Goal: Information Seeking & Learning: Learn about a topic

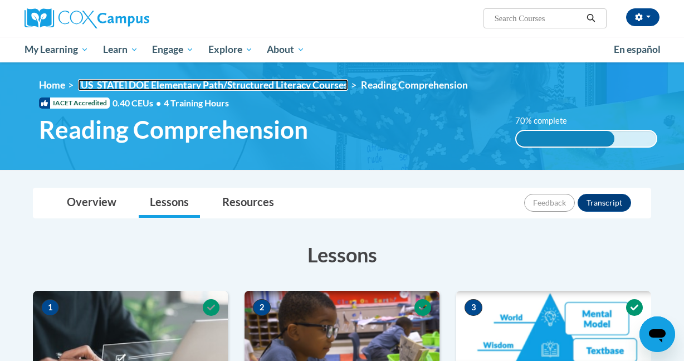
click at [192, 81] on link "[US_STATE] DOE Elementary Path/Structured Literacy Courses" at bounding box center [213, 85] width 270 height 12
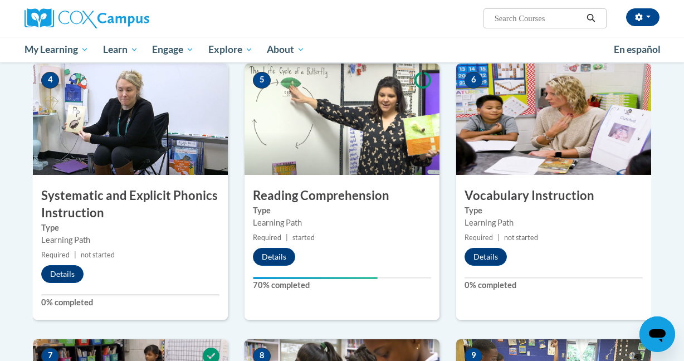
scroll to position [585, 0]
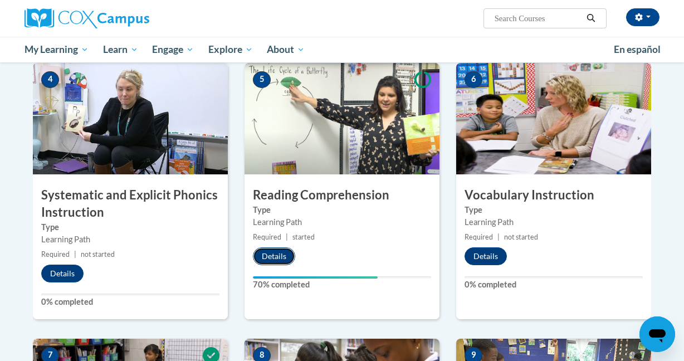
click at [269, 255] on button "Details" at bounding box center [274, 256] width 42 height 18
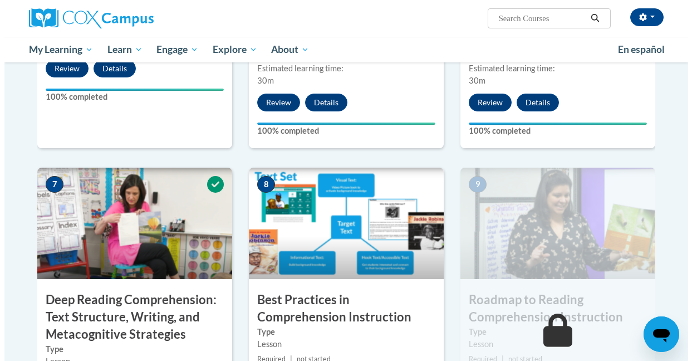
scroll to position [913, 0]
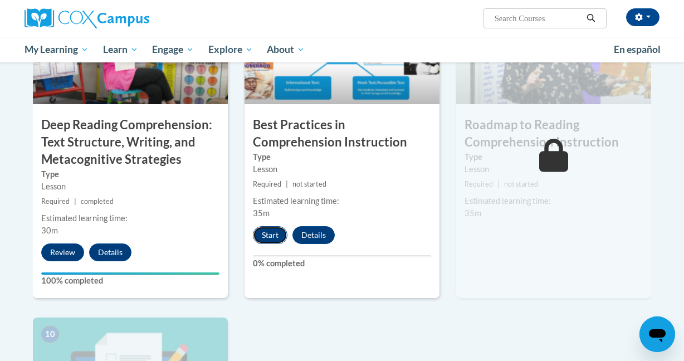
click at [275, 239] on button "Start" at bounding box center [270, 235] width 35 height 18
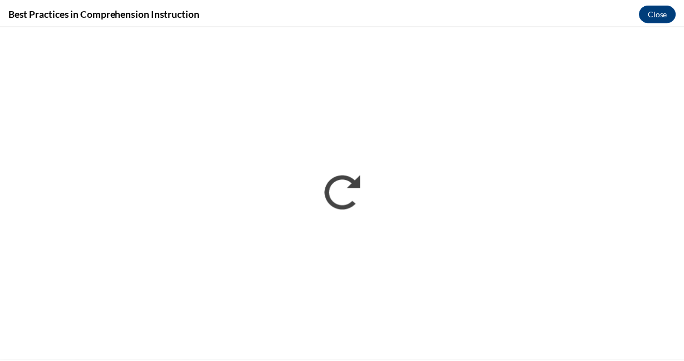
scroll to position [0, 0]
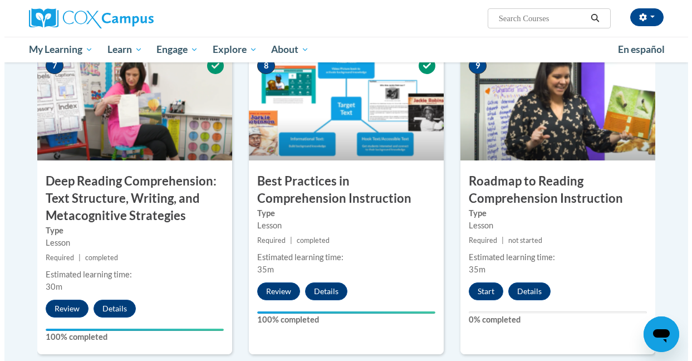
scroll to position [855, 0]
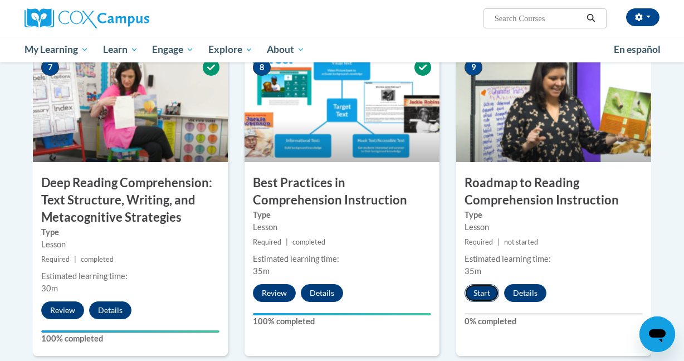
click at [483, 291] on button "Start" at bounding box center [482, 293] width 35 height 18
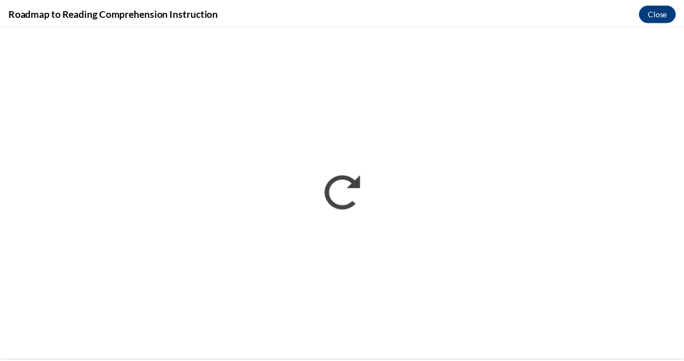
scroll to position [0, 0]
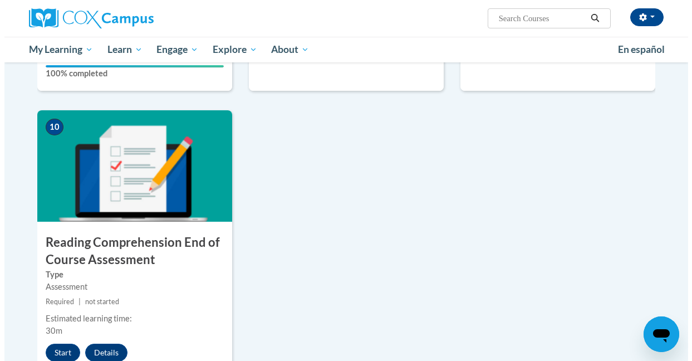
scroll to position [1121, 0]
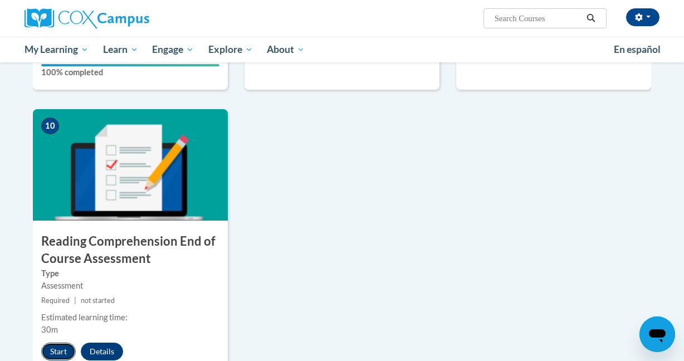
click at [58, 345] on button "Start" at bounding box center [58, 352] width 35 height 18
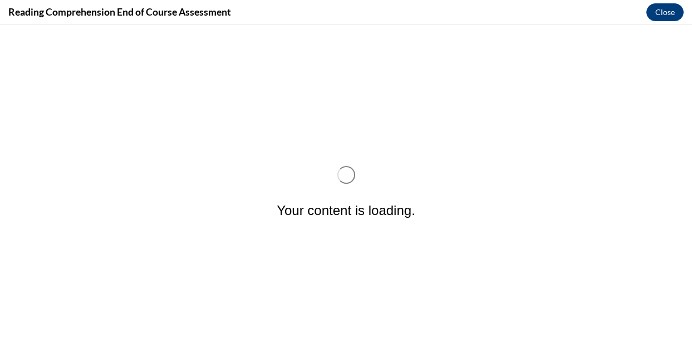
scroll to position [0, 0]
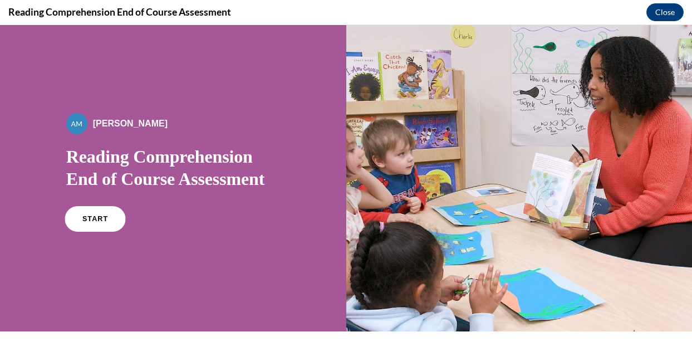
click at [111, 220] on link "START" at bounding box center [95, 219] width 61 height 26
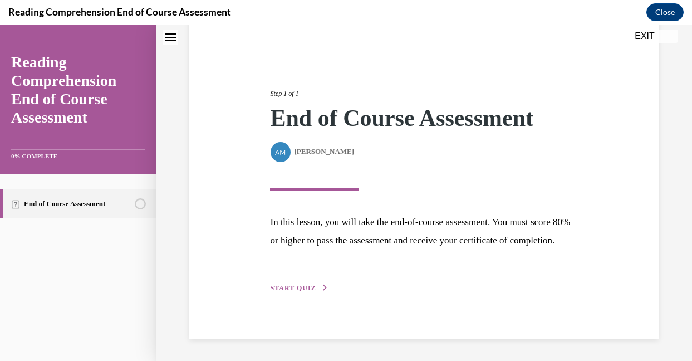
scroll to position [110, 0]
click at [303, 286] on span "START QUIZ" at bounding box center [293, 288] width 46 height 8
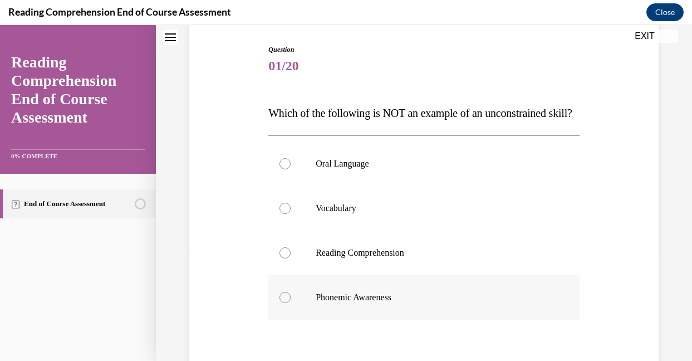
click at [285, 303] on div at bounding box center [285, 297] width 11 height 11
click at [285, 303] on input "Phonemic Awareness" at bounding box center [285, 297] width 11 height 11
radio input "true"
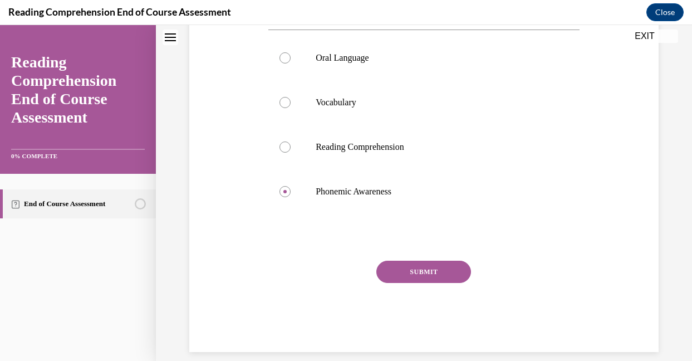
click at [405, 283] on button "SUBMIT" at bounding box center [424, 272] width 95 height 22
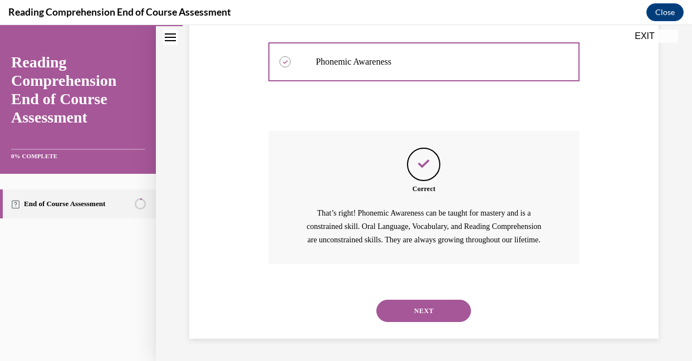
scroll to position [382, 0]
click at [407, 307] on button "NEXT" at bounding box center [424, 311] width 95 height 22
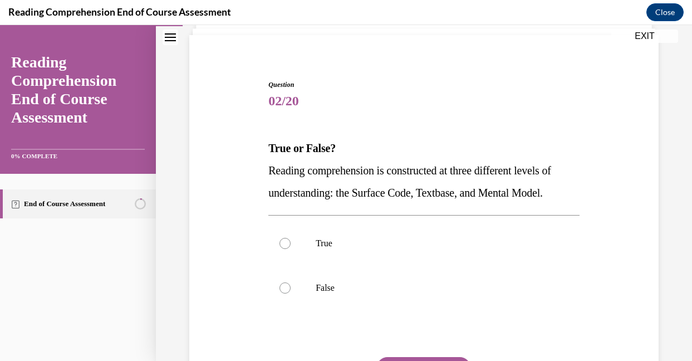
scroll to position [94, 0]
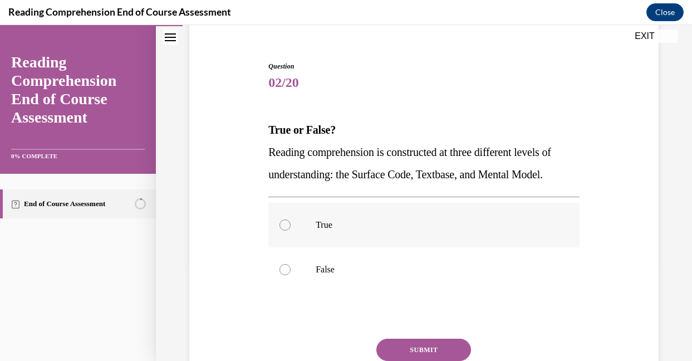
click at [284, 231] on div at bounding box center [285, 224] width 11 height 11
click at [284, 231] on input "True" at bounding box center [285, 224] width 11 height 11
radio input "true"
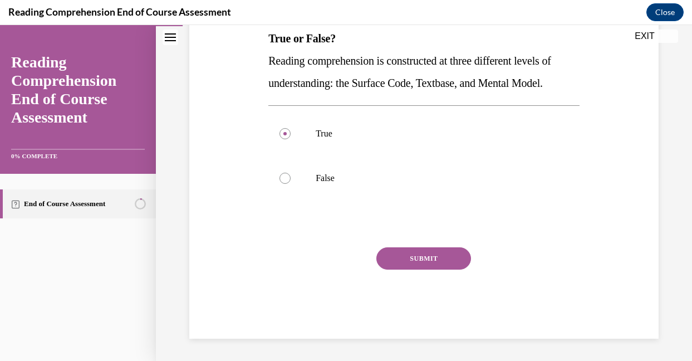
click at [421, 260] on button "SUBMIT" at bounding box center [424, 258] width 95 height 22
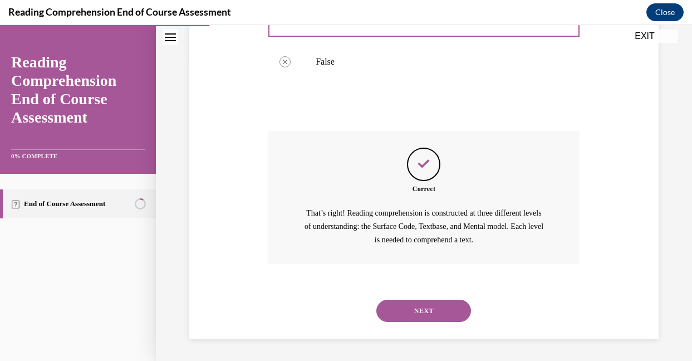
scroll to position [324, 0]
click at [419, 309] on button "NEXT" at bounding box center [424, 311] width 95 height 22
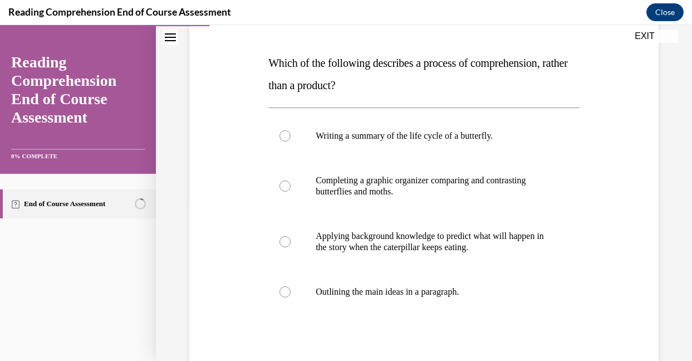
scroll to position [165, 0]
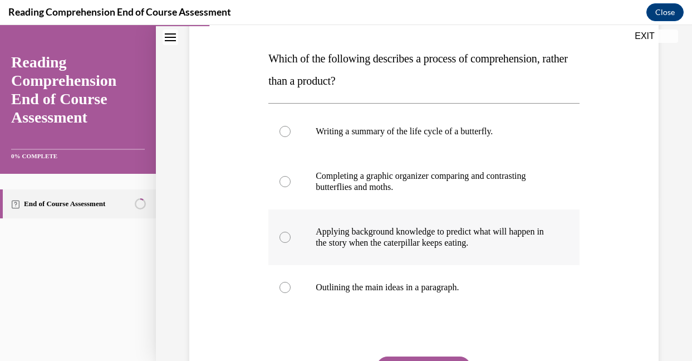
click at [283, 237] on div at bounding box center [285, 237] width 11 height 11
click at [283, 237] on input "Applying background knowledge to predict what will happen in the story when the…" at bounding box center [285, 237] width 11 height 11
radio input "true"
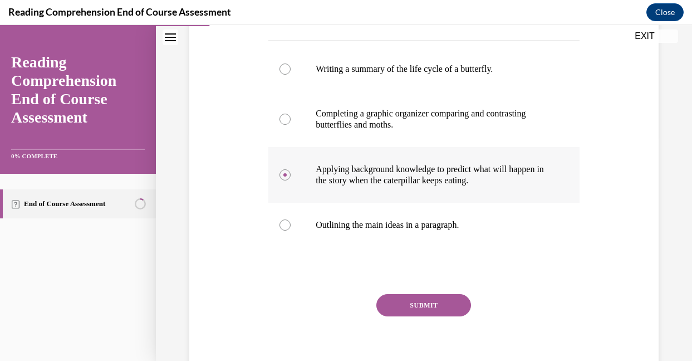
scroll to position [232, 0]
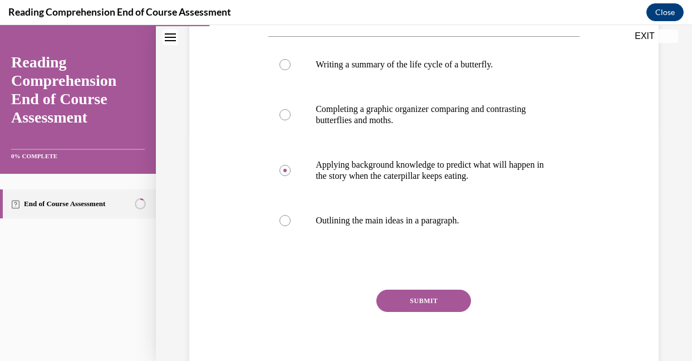
click at [397, 297] on button "SUBMIT" at bounding box center [424, 301] width 95 height 22
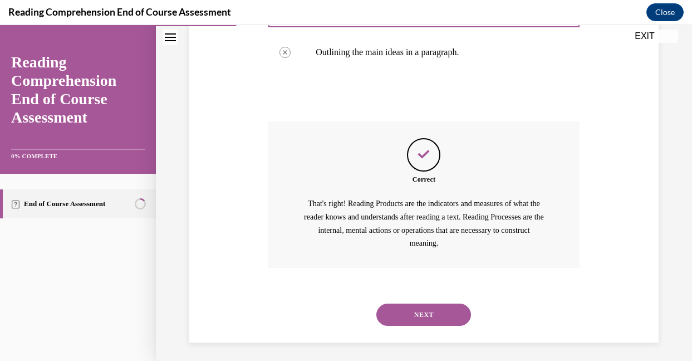
scroll to position [404, 0]
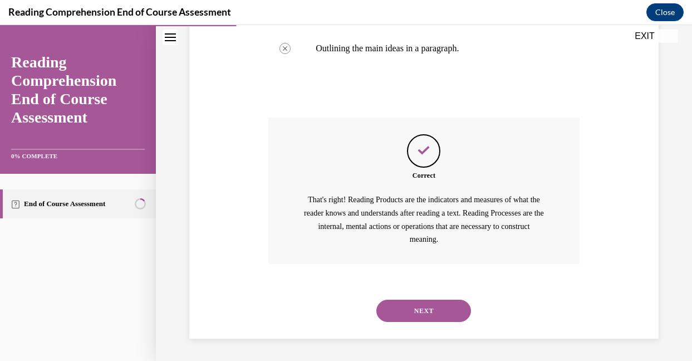
click at [419, 309] on button "NEXT" at bounding box center [424, 311] width 95 height 22
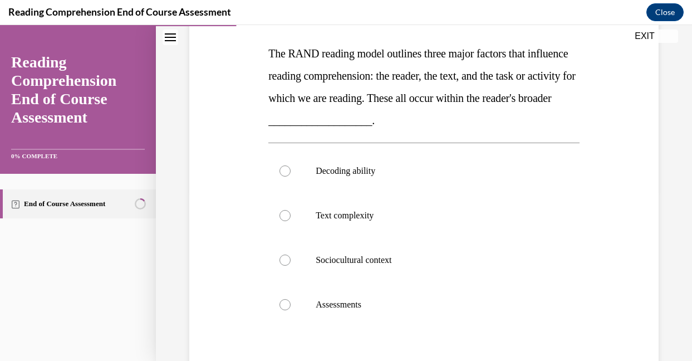
scroll to position [173, 0]
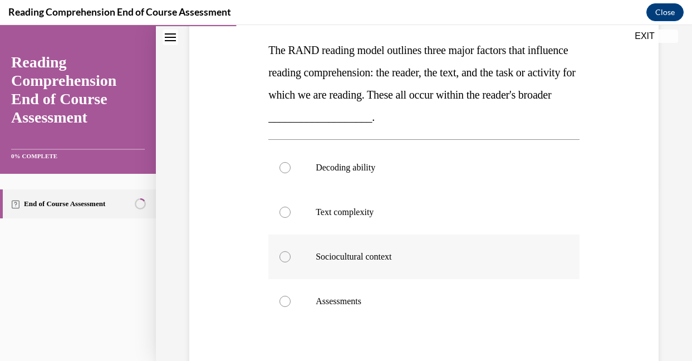
click at [286, 256] on div at bounding box center [285, 256] width 11 height 11
click at [286, 256] on input "Sociocultural context" at bounding box center [285, 256] width 11 height 11
radio input "true"
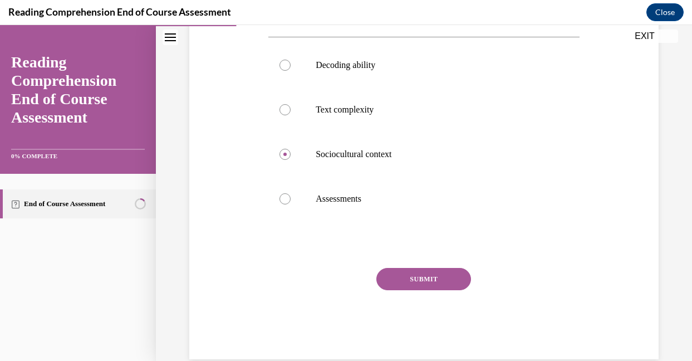
click at [419, 280] on button "SUBMIT" at bounding box center [424, 279] width 95 height 22
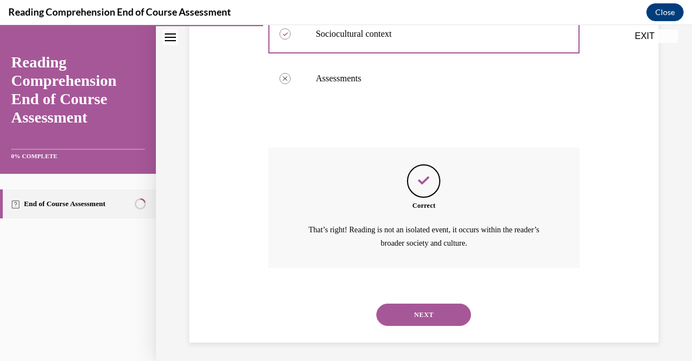
scroll to position [399, 0]
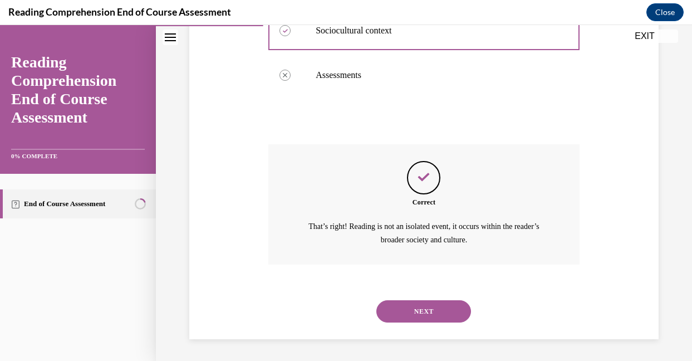
click at [423, 311] on button "NEXT" at bounding box center [424, 311] width 95 height 22
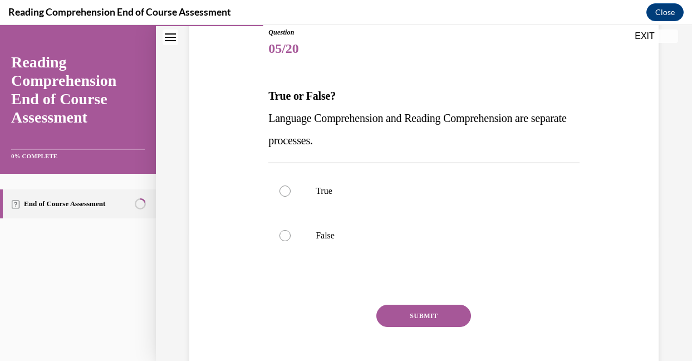
scroll to position [128, 0]
click at [283, 233] on div at bounding box center [285, 234] width 11 height 11
click at [283, 233] on input "False" at bounding box center [285, 234] width 11 height 11
radio input "true"
click at [429, 313] on button "SUBMIT" at bounding box center [424, 315] width 95 height 22
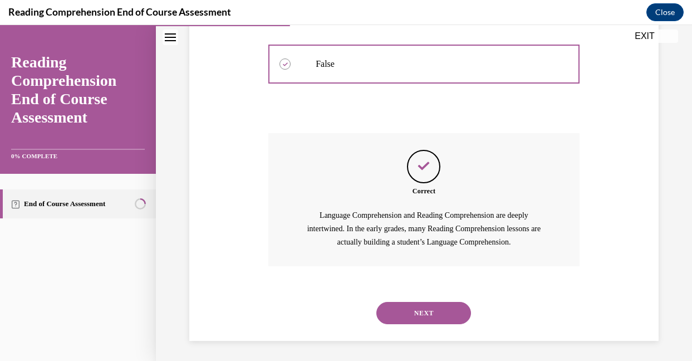
scroll to position [301, 0]
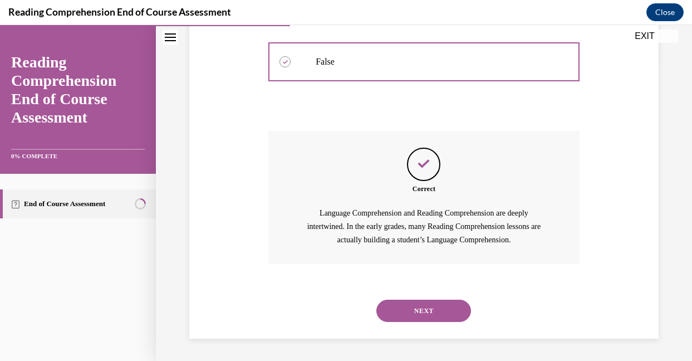
click at [429, 312] on button "NEXT" at bounding box center [424, 311] width 95 height 22
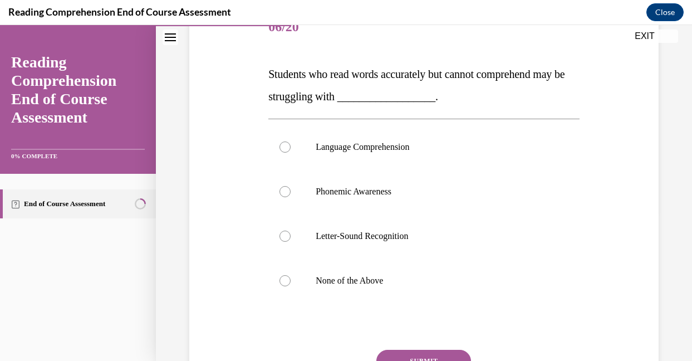
scroll to position [151, 0]
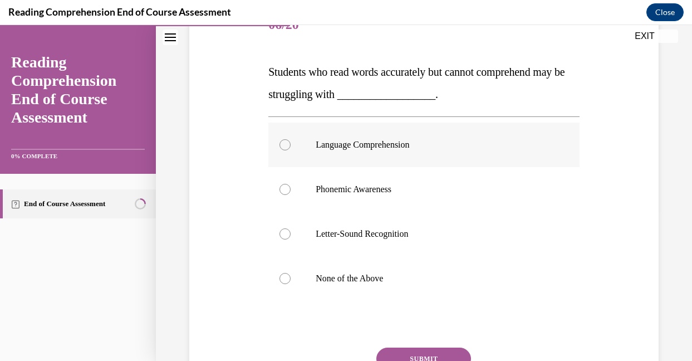
click at [283, 146] on div at bounding box center [285, 144] width 11 height 11
click at [283, 146] on input "Language Comprehension" at bounding box center [285, 144] width 11 height 11
radio input "true"
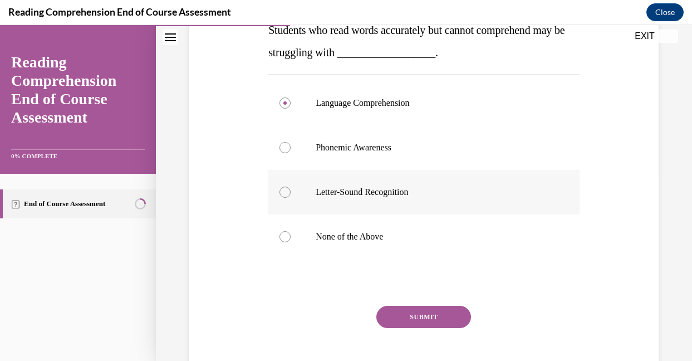
scroll to position [194, 0]
click at [417, 315] on button "SUBMIT" at bounding box center [424, 316] width 95 height 22
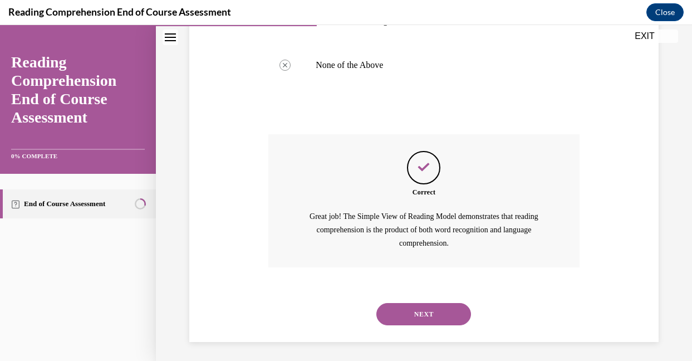
scroll to position [368, 0]
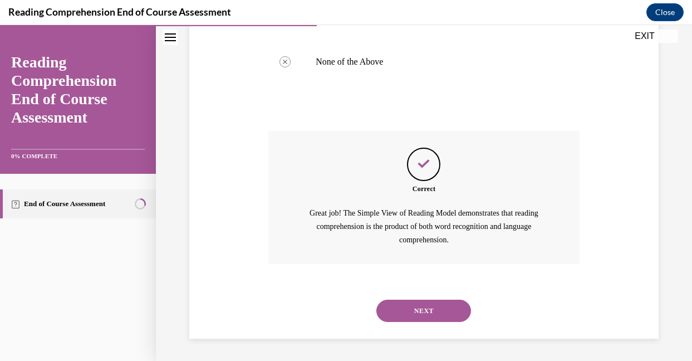
click at [419, 302] on button "NEXT" at bounding box center [424, 311] width 95 height 22
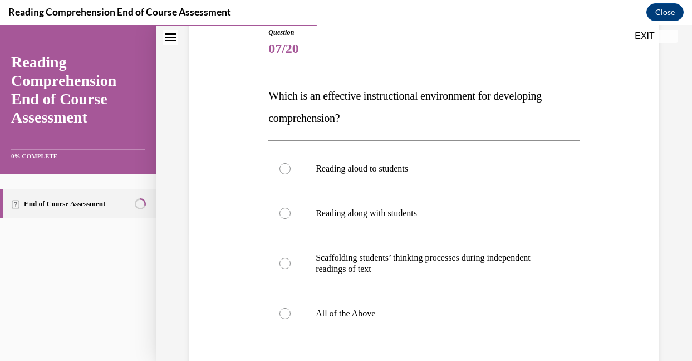
scroll to position [129, 0]
click at [285, 309] on div at bounding box center [285, 312] width 11 height 11
click at [285, 309] on input "All of the Above" at bounding box center [285, 312] width 11 height 11
radio input "true"
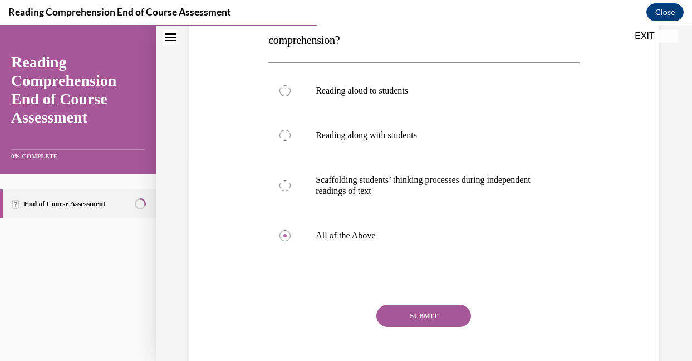
click at [395, 315] on button "SUBMIT" at bounding box center [424, 316] width 95 height 22
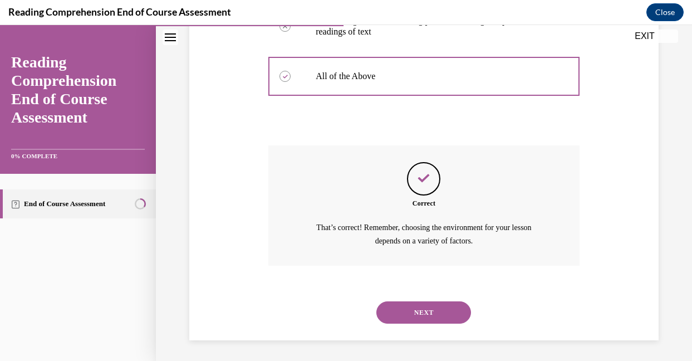
scroll to position [366, 0]
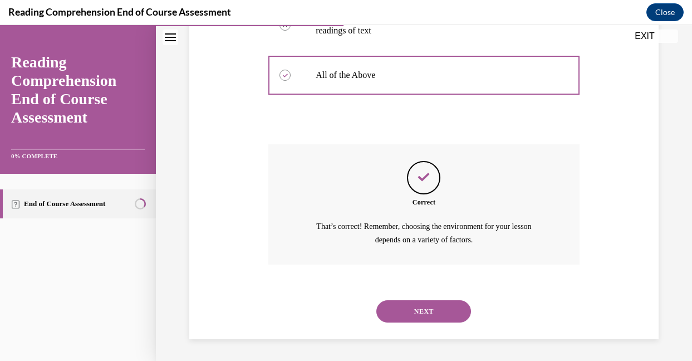
click at [395, 315] on button "NEXT" at bounding box center [424, 311] width 95 height 22
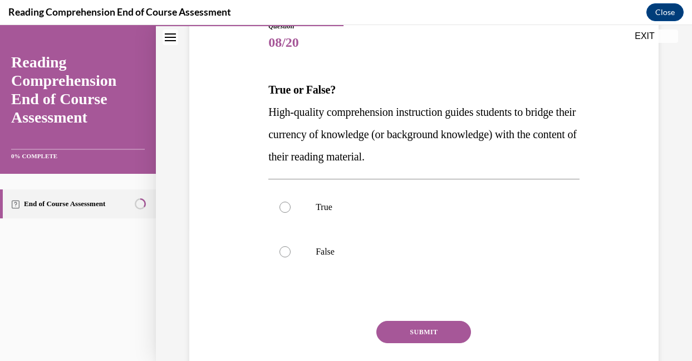
scroll to position [135, 0]
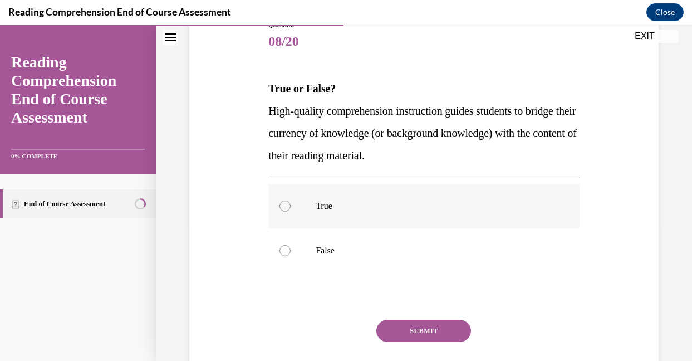
click at [283, 204] on div at bounding box center [285, 206] width 11 height 11
click at [283, 204] on input "True" at bounding box center [285, 206] width 11 height 11
radio input "true"
click at [417, 334] on button "SUBMIT" at bounding box center [424, 331] width 95 height 22
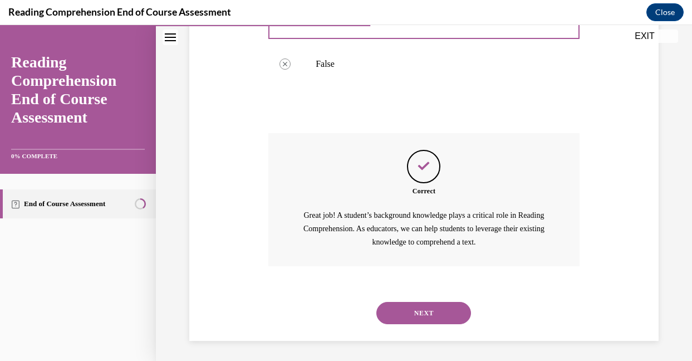
scroll to position [324, 0]
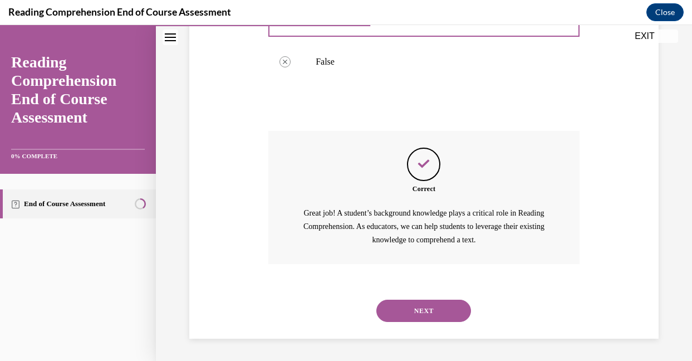
click at [426, 310] on button "NEXT" at bounding box center [424, 311] width 95 height 22
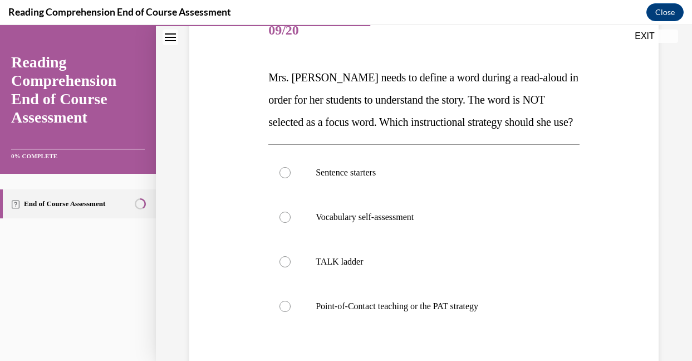
scroll to position [146, 0]
click at [286, 305] on div at bounding box center [285, 305] width 11 height 11
click at [286, 305] on input "Point-of-Contact teaching or the PAT strategy" at bounding box center [285, 305] width 11 height 11
radio input "true"
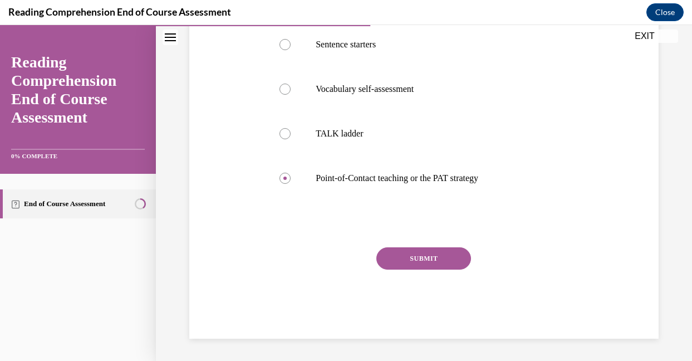
click at [441, 253] on button "SUBMIT" at bounding box center [424, 258] width 95 height 22
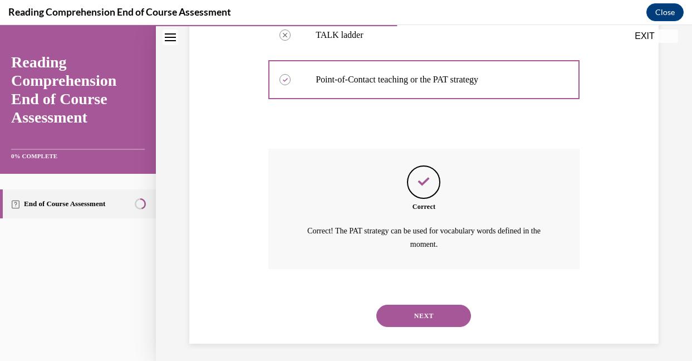
scroll to position [377, 0]
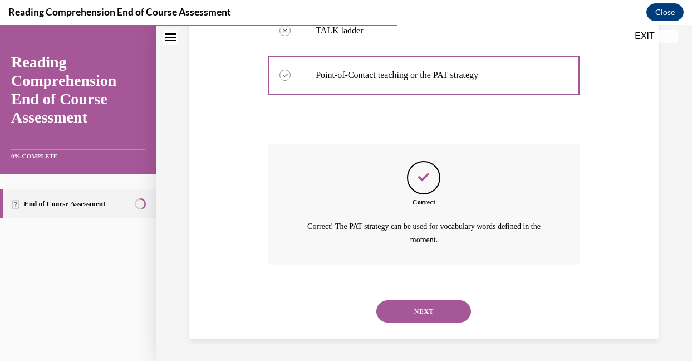
click at [433, 310] on button "NEXT" at bounding box center [424, 311] width 95 height 22
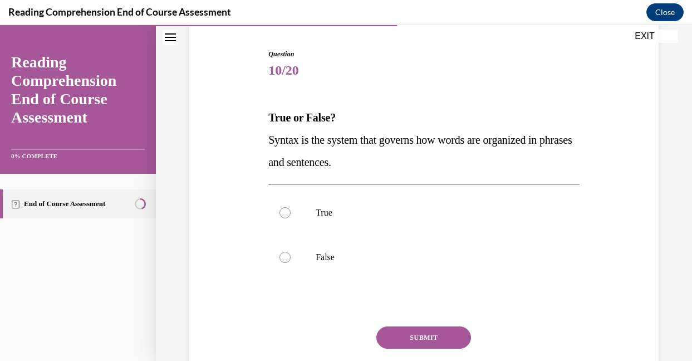
scroll to position [110, 0]
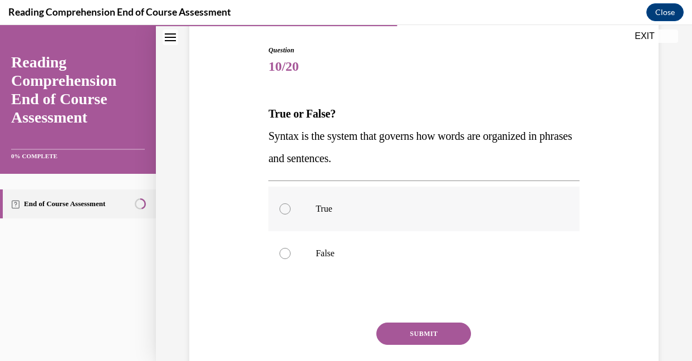
click at [286, 206] on div at bounding box center [285, 208] width 11 height 11
click at [286, 206] on input "True" at bounding box center [285, 208] width 11 height 11
radio input "true"
click at [408, 336] on button "SUBMIT" at bounding box center [424, 333] width 95 height 22
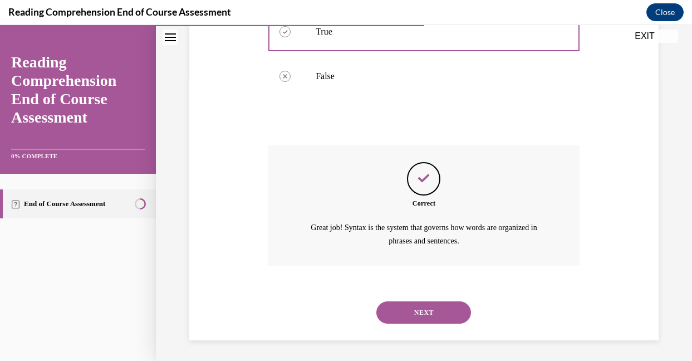
scroll to position [288, 0]
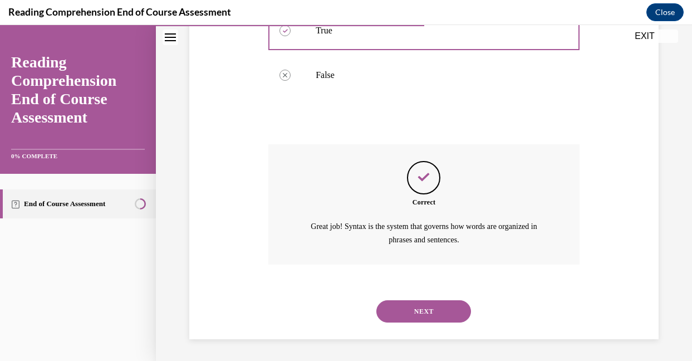
click at [412, 305] on button "NEXT" at bounding box center [424, 311] width 95 height 22
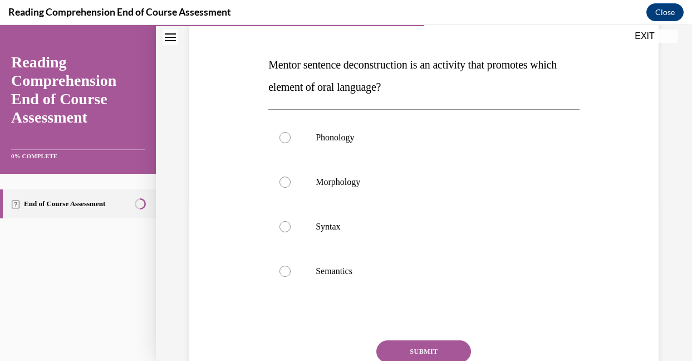
scroll to position [163, 0]
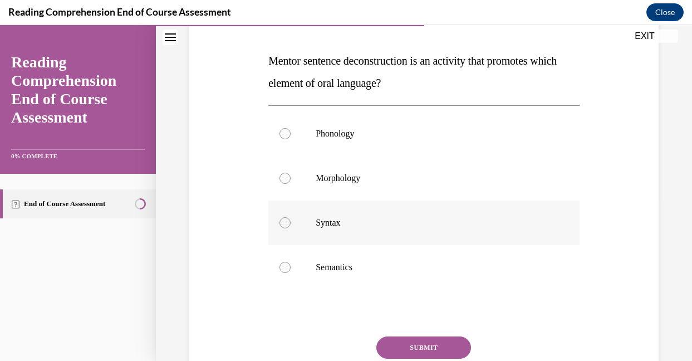
click at [286, 221] on div at bounding box center [285, 222] width 11 height 11
click at [286, 221] on input "Syntax" at bounding box center [285, 222] width 11 height 11
radio input "true"
click at [427, 348] on button "SUBMIT" at bounding box center [424, 347] width 95 height 22
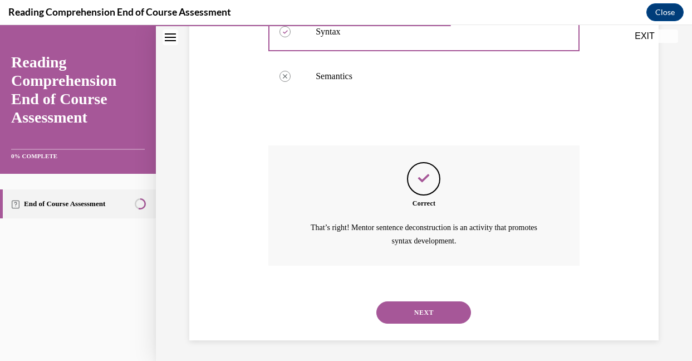
scroll to position [355, 0]
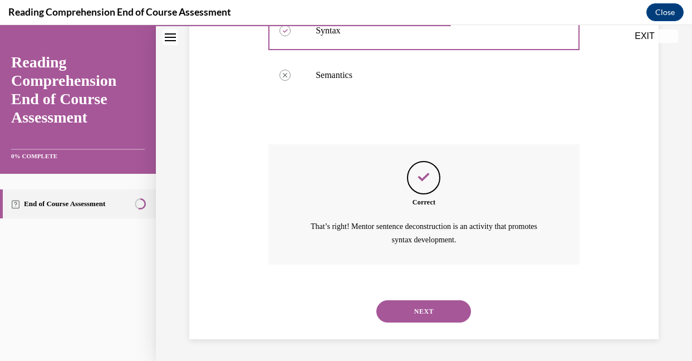
click at [433, 309] on button "NEXT" at bounding box center [424, 311] width 95 height 22
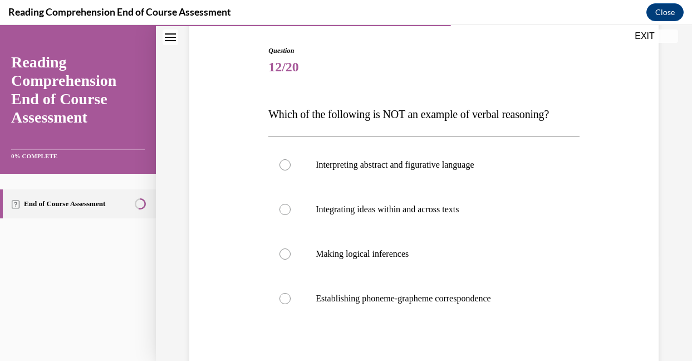
scroll to position [118, 0]
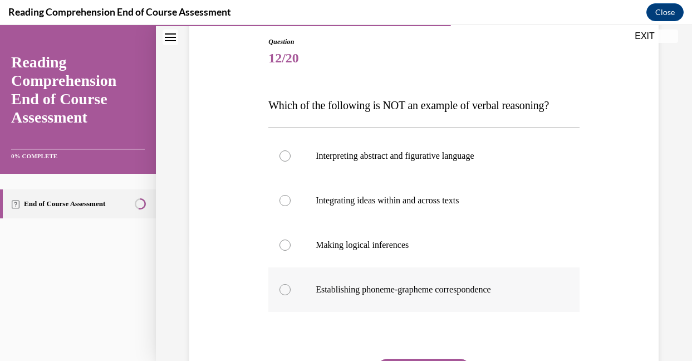
click at [281, 288] on div at bounding box center [285, 289] width 11 height 11
click at [281, 288] on input "Establishing phoneme-grapheme correspondence" at bounding box center [285, 289] width 11 height 11
radio input "true"
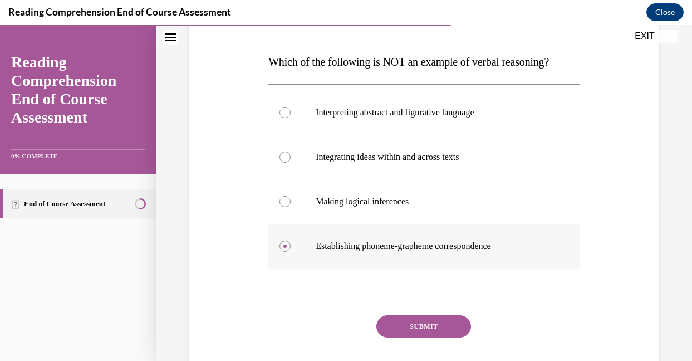
scroll to position [162, 0]
click at [425, 323] on button "SUBMIT" at bounding box center [424, 326] width 95 height 22
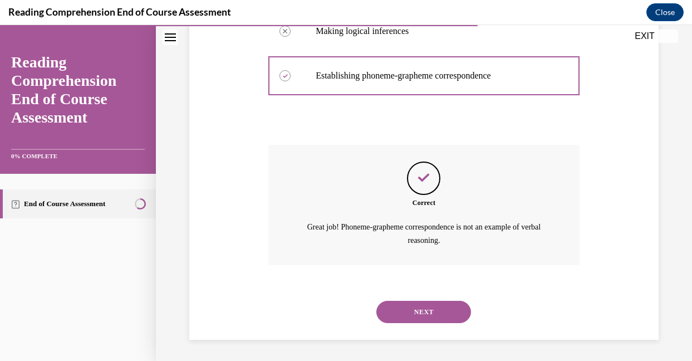
scroll to position [333, 0]
click at [427, 310] on button "NEXT" at bounding box center [424, 311] width 95 height 22
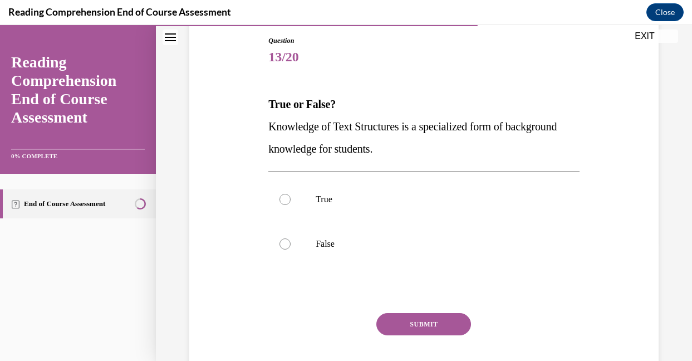
scroll to position [131, 0]
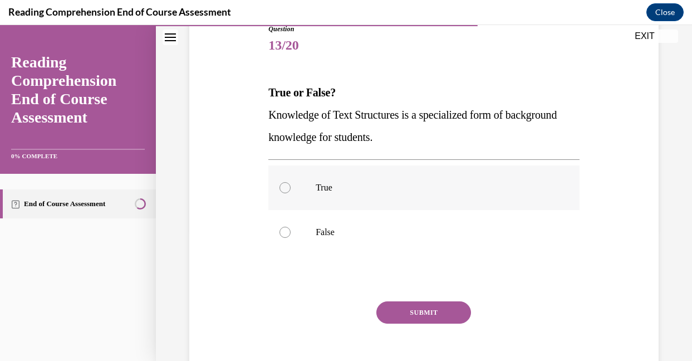
click at [286, 188] on div at bounding box center [285, 187] width 11 height 11
click at [286, 188] on input "True" at bounding box center [285, 187] width 11 height 11
radio input "true"
click at [413, 314] on button "SUBMIT" at bounding box center [424, 312] width 95 height 22
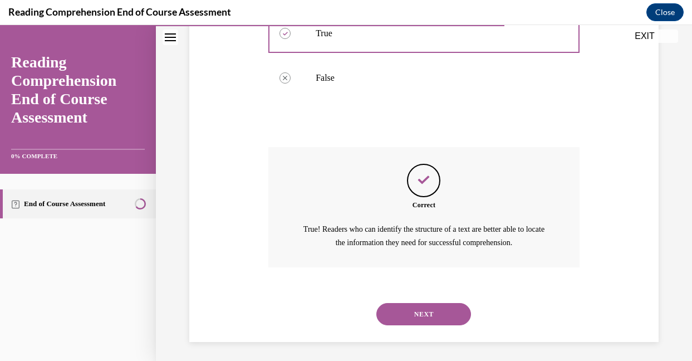
scroll to position [288, 0]
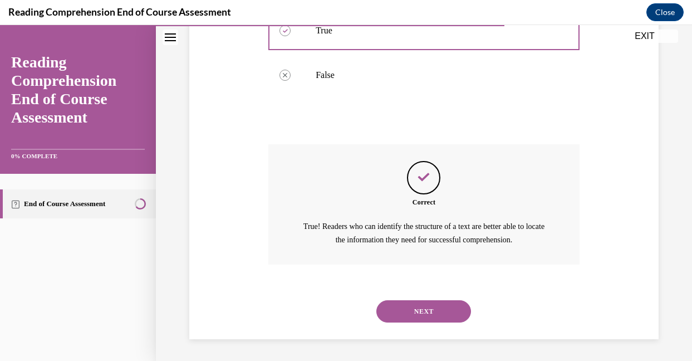
click at [413, 309] on button "NEXT" at bounding box center [424, 311] width 95 height 22
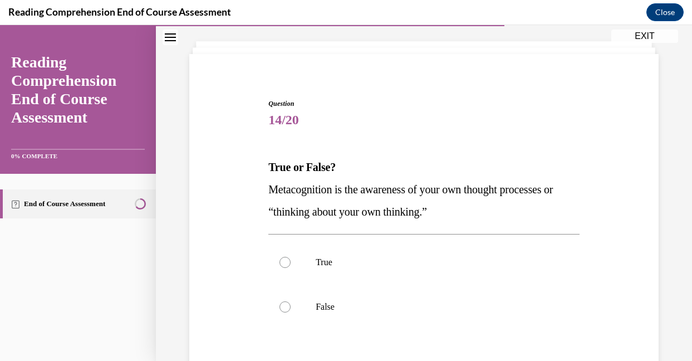
scroll to position [84, 0]
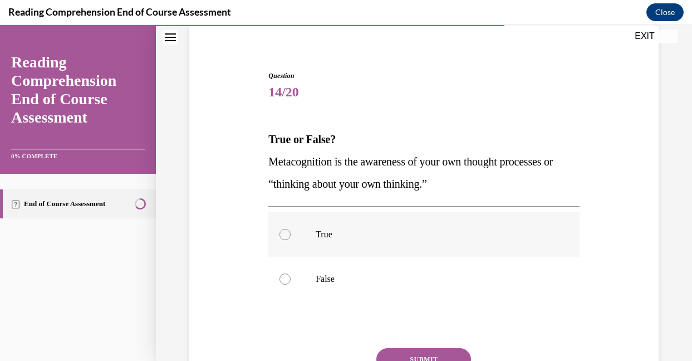
click at [288, 231] on label "True" at bounding box center [423, 234] width 311 height 45
click at [288, 231] on input "True" at bounding box center [285, 234] width 11 height 11
radio input "true"
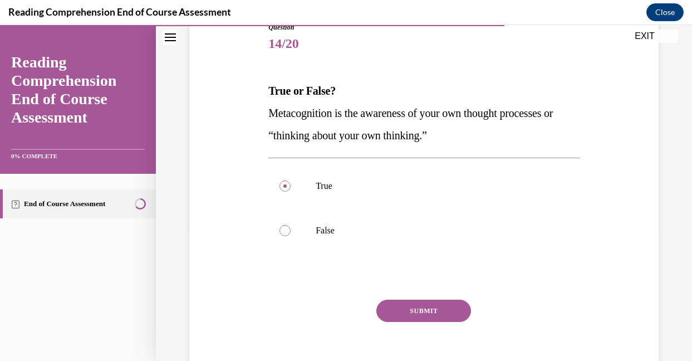
click at [396, 307] on button "SUBMIT" at bounding box center [424, 311] width 95 height 22
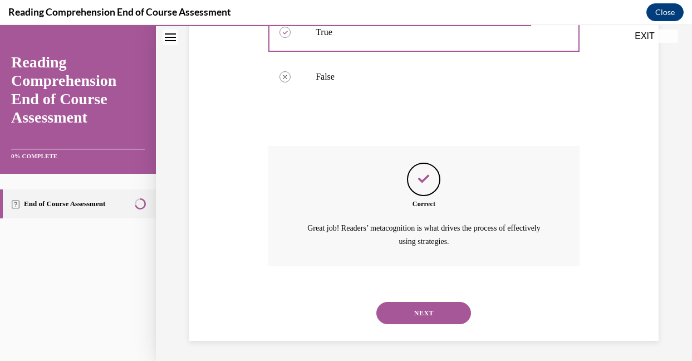
scroll to position [288, 0]
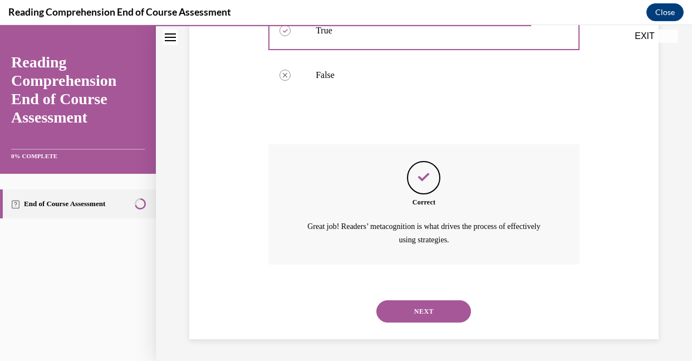
click at [396, 307] on button "NEXT" at bounding box center [424, 311] width 95 height 22
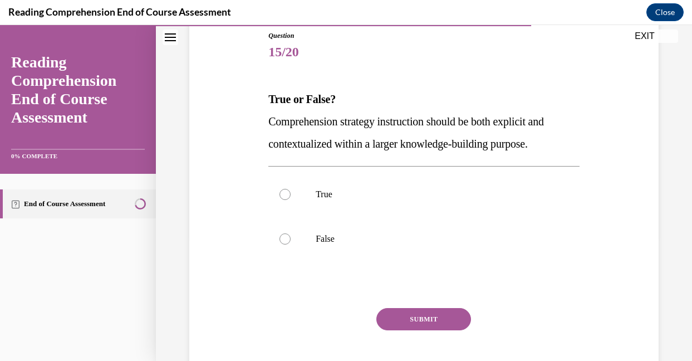
scroll to position [128, 0]
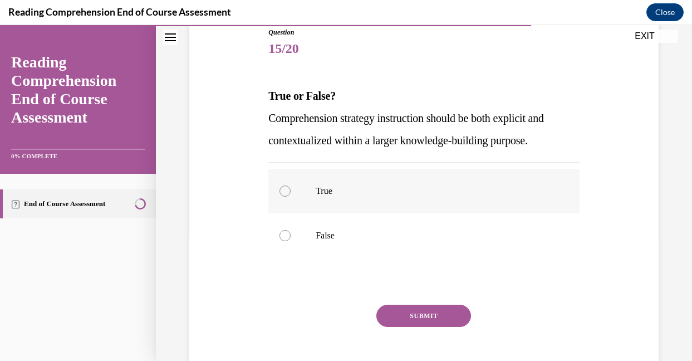
click at [286, 188] on div at bounding box center [285, 190] width 11 height 11
click at [286, 188] on input "True" at bounding box center [285, 190] width 11 height 11
radio input "true"
click at [399, 309] on button "SUBMIT" at bounding box center [424, 316] width 95 height 22
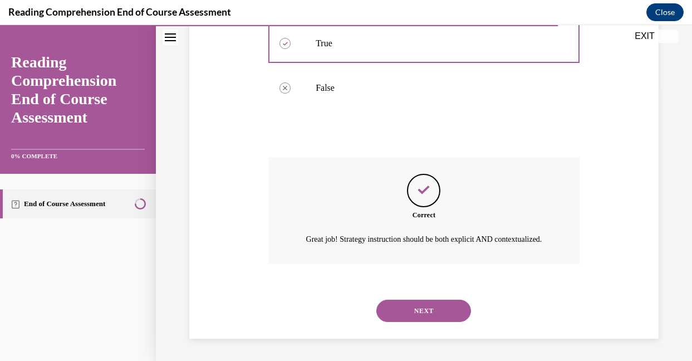
scroll to position [288, 0]
click at [399, 309] on button "NEXT" at bounding box center [424, 311] width 95 height 22
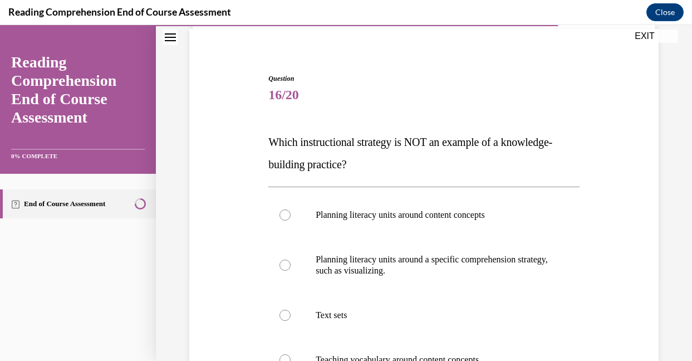
scroll to position [82, 0]
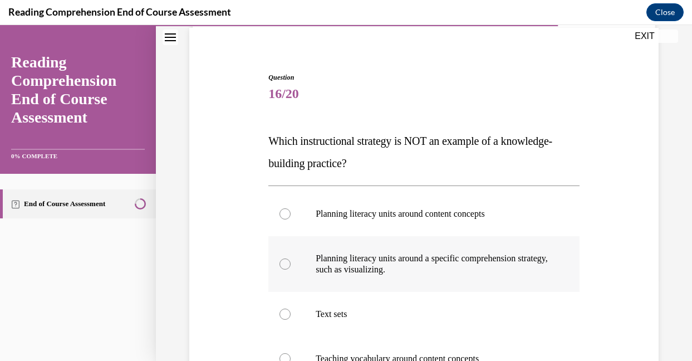
click at [285, 260] on div at bounding box center [285, 263] width 11 height 11
click at [285, 260] on input "Planning literacy units around a specific comprehension strategy, such as visua…" at bounding box center [285, 263] width 11 height 11
radio input "true"
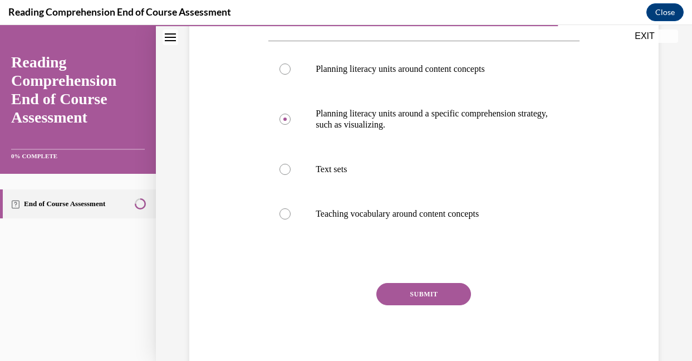
click at [394, 289] on button "SUBMIT" at bounding box center [424, 294] width 95 height 22
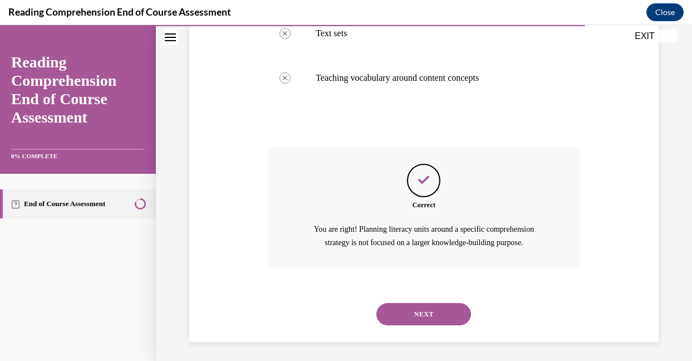
scroll to position [366, 0]
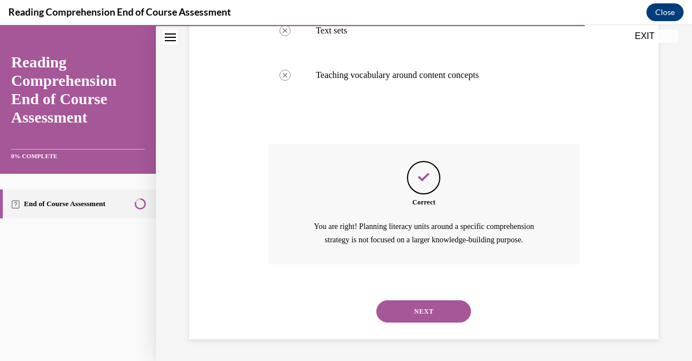
click at [411, 309] on button "NEXT" at bounding box center [424, 311] width 95 height 22
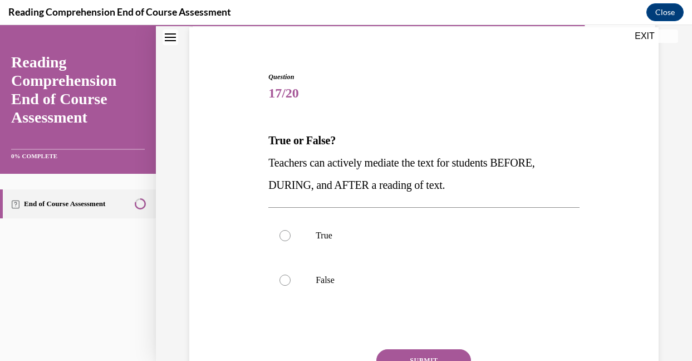
scroll to position [93, 0]
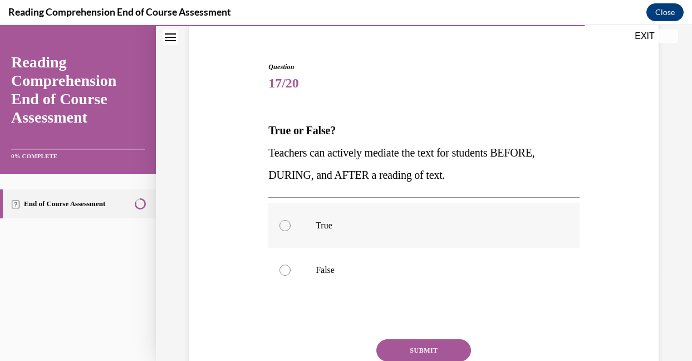
click at [287, 227] on div at bounding box center [285, 225] width 11 height 11
click at [287, 227] on input "True" at bounding box center [285, 225] width 11 height 11
radio input "true"
click at [405, 351] on button "SUBMIT" at bounding box center [424, 350] width 95 height 22
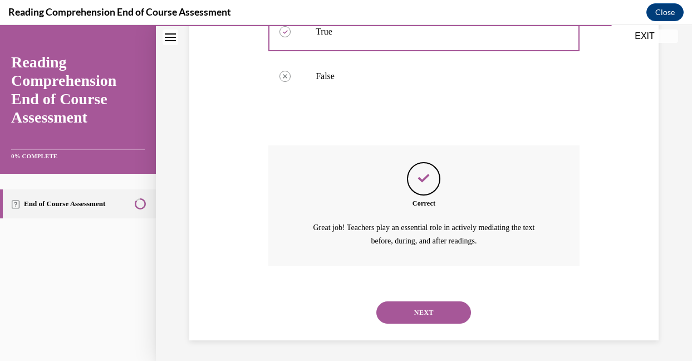
scroll to position [288, 0]
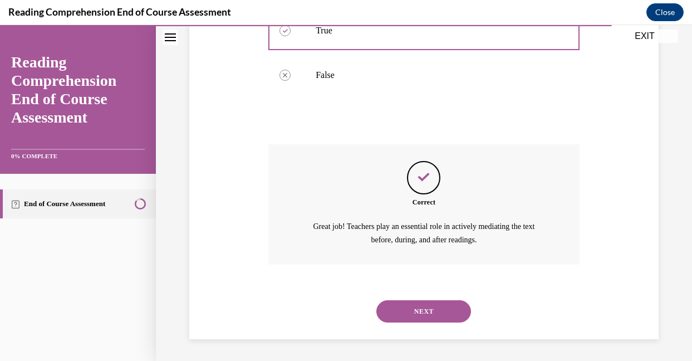
click at [423, 304] on button "NEXT" at bounding box center [424, 311] width 95 height 22
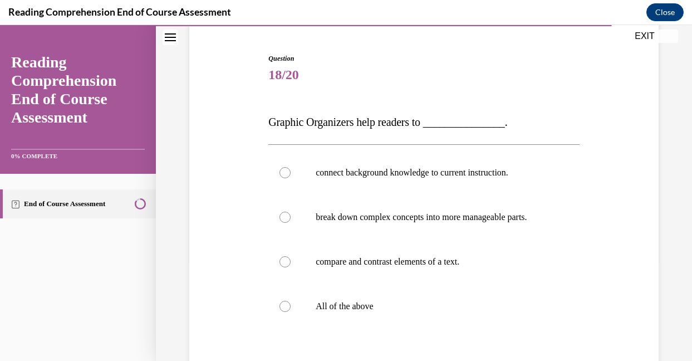
scroll to position [104, 0]
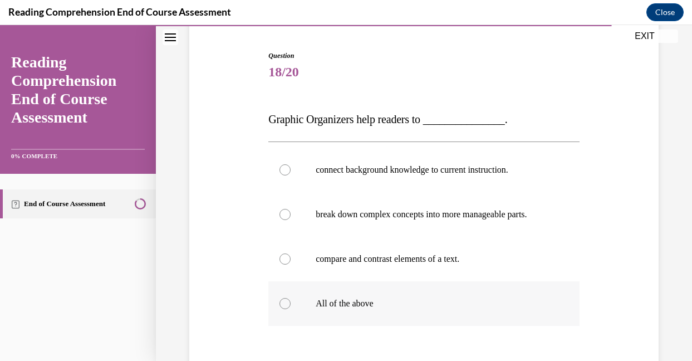
click at [285, 309] on div at bounding box center [285, 303] width 11 height 11
click at [285, 309] on input "All of the above" at bounding box center [285, 303] width 11 height 11
radio input "true"
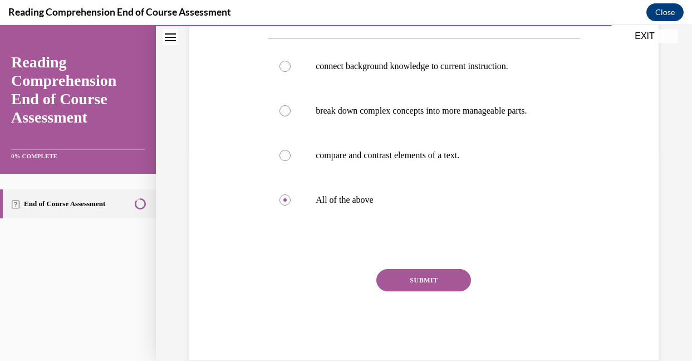
click at [406, 291] on button "SUBMIT" at bounding box center [424, 280] width 95 height 22
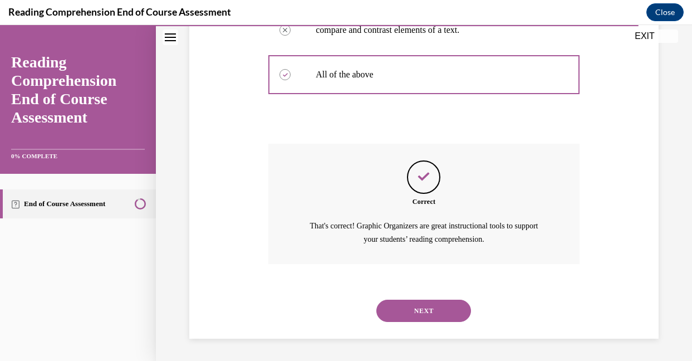
scroll to position [344, 0]
click at [408, 306] on button "NEXT" at bounding box center [424, 311] width 95 height 22
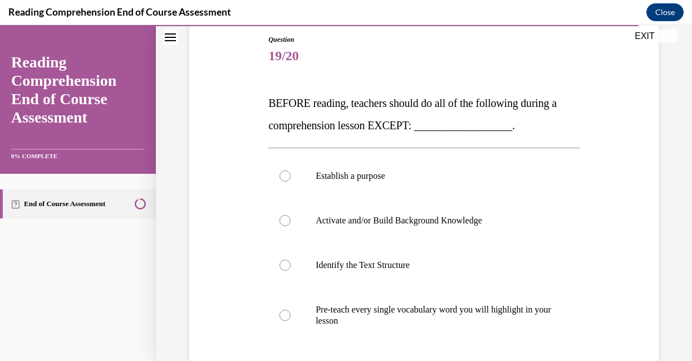
scroll to position [121, 0]
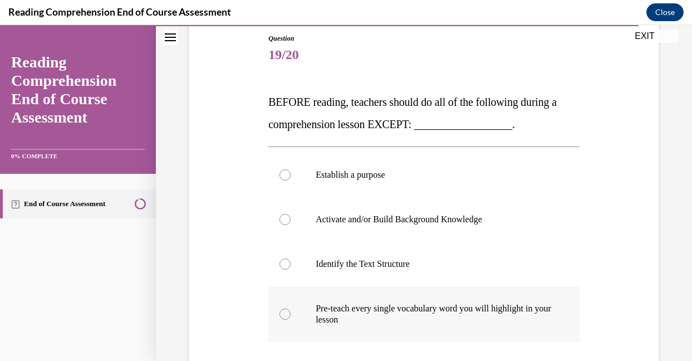
click at [283, 313] on div at bounding box center [285, 314] width 11 height 11
click at [283, 313] on input "Pre-teach every single vocabulary word you will highlight in your lesson" at bounding box center [285, 314] width 11 height 11
radio input "true"
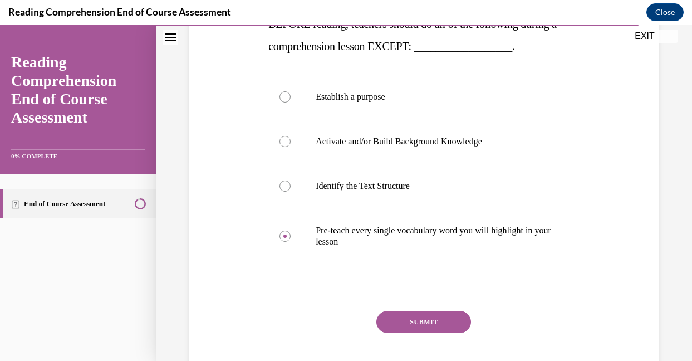
click at [409, 317] on button "SUBMIT" at bounding box center [424, 322] width 95 height 22
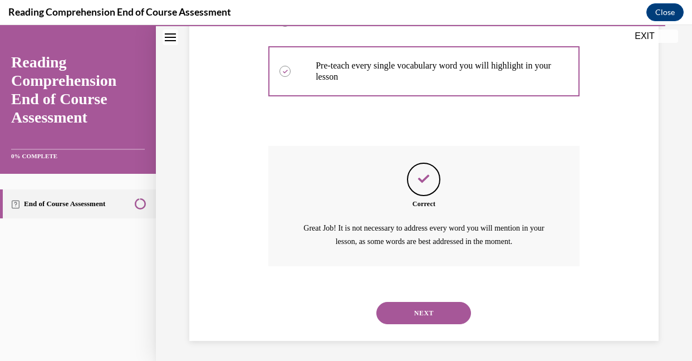
scroll to position [366, 0]
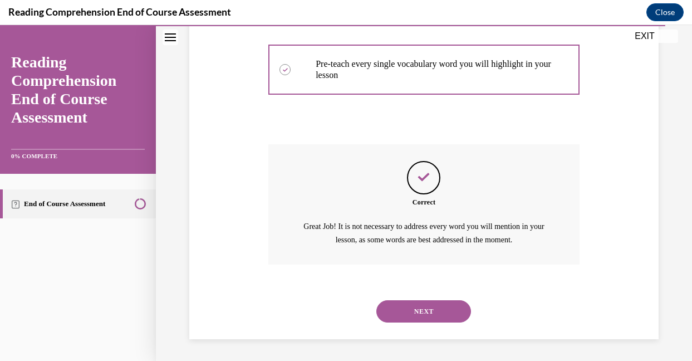
click at [409, 317] on button "NEXT" at bounding box center [424, 311] width 95 height 22
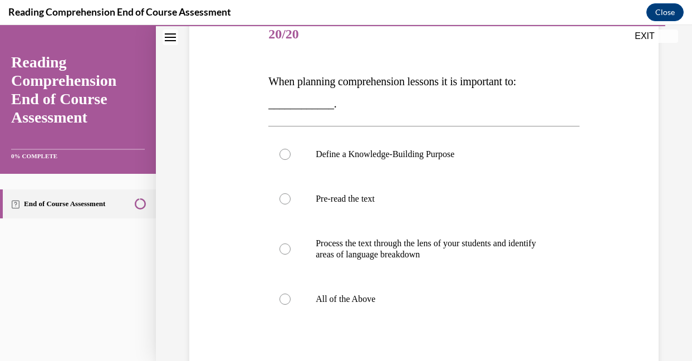
scroll to position [144, 0]
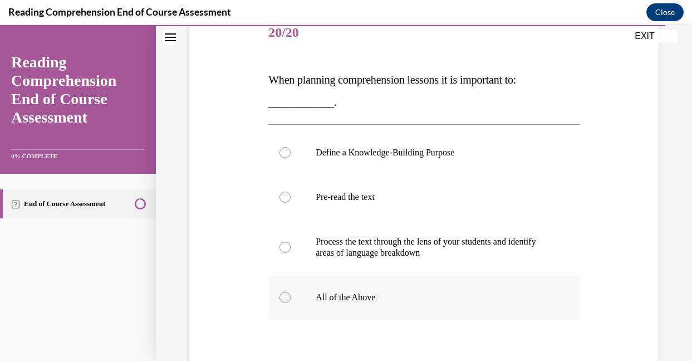
click at [281, 295] on div at bounding box center [285, 297] width 11 height 11
click at [281, 295] on input "All of the Above" at bounding box center [285, 297] width 11 height 11
radio input "true"
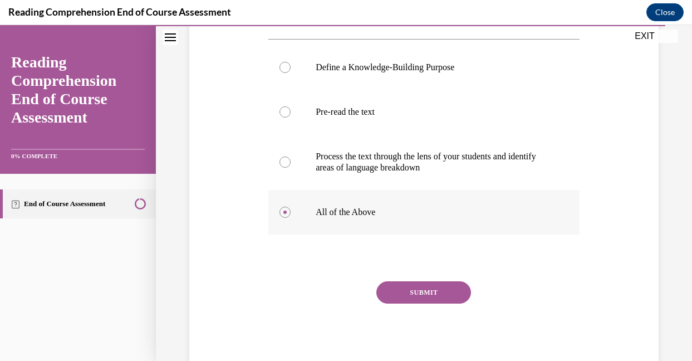
scroll to position [239, 0]
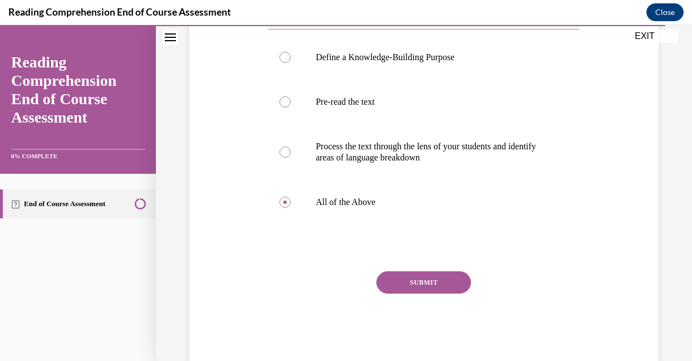
click at [395, 286] on button "SUBMIT" at bounding box center [424, 282] width 95 height 22
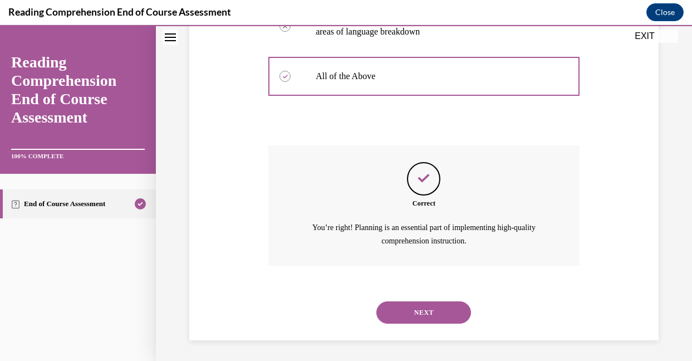
scroll to position [366, 0]
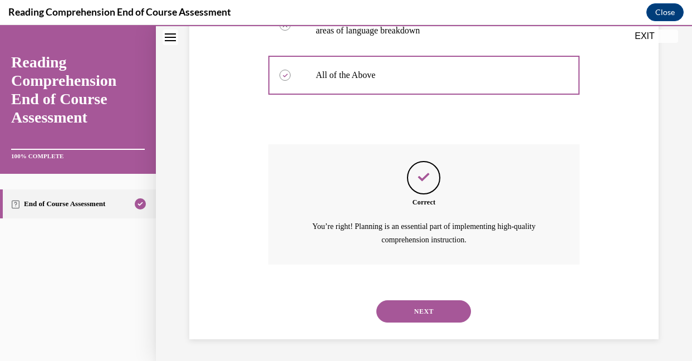
click at [402, 309] on button "NEXT" at bounding box center [424, 311] width 95 height 22
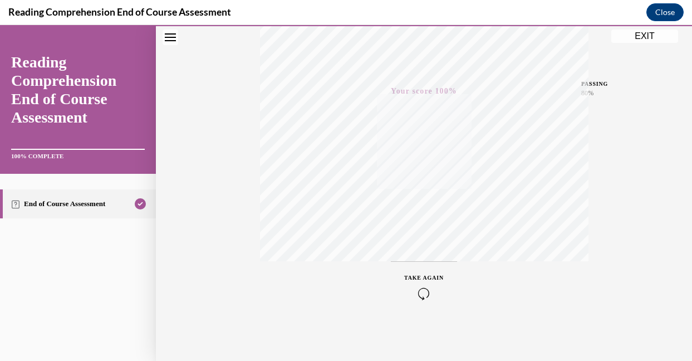
scroll to position [235, 0]
click at [642, 30] on button "EXIT" at bounding box center [645, 36] width 67 height 13
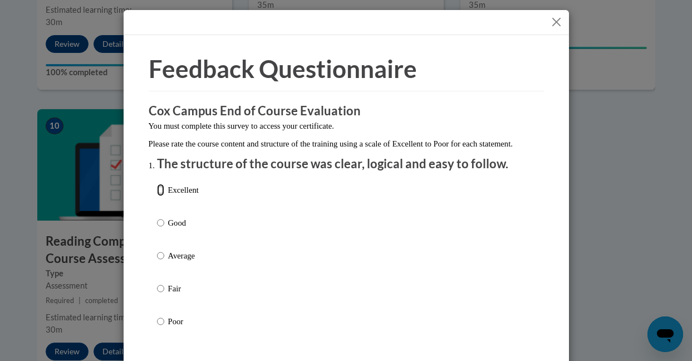
click at [157, 196] on input "Excellent" at bounding box center [160, 190] width 7 height 12
radio input "true"
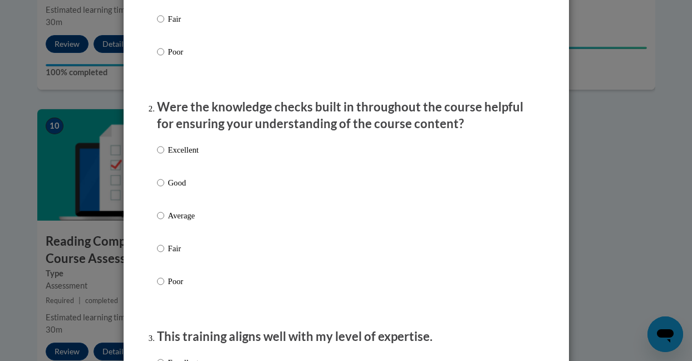
scroll to position [270, 0]
click at [157, 155] on input "Excellent" at bounding box center [160, 149] width 7 height 12
radio input "true"
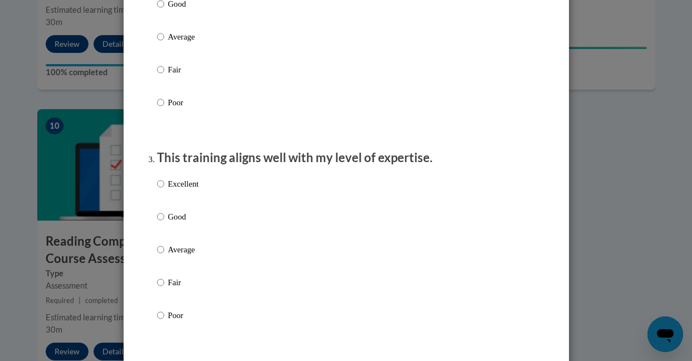
scroll to position [458, 0]
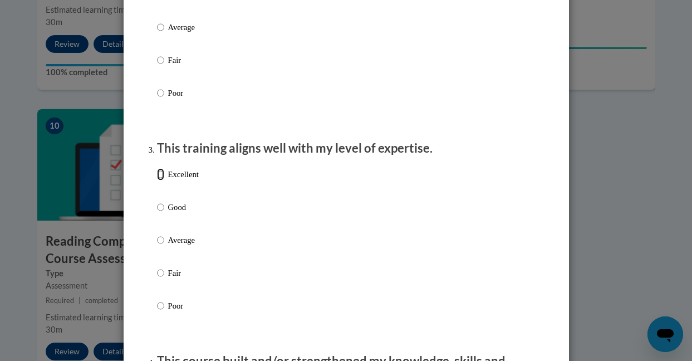
click at [157, 180] on input "Excellent" at bounding box center [160, 174] width 7 height 12
radio input "true"
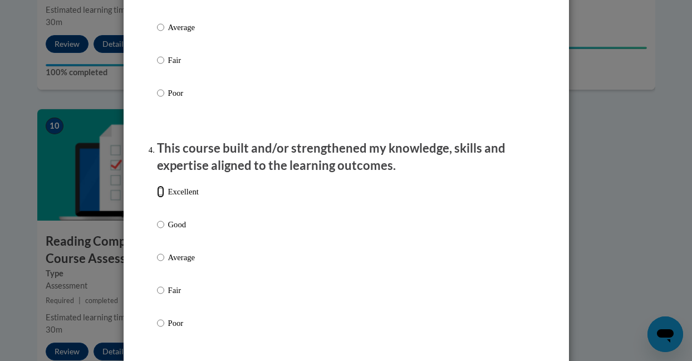
click at [158, 198] on input "Excellent" at bounding box center [160, 191] width 7 height 12
radio input "true"
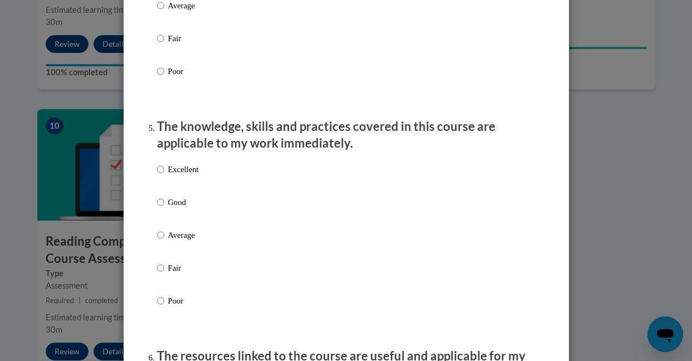
scroll to position [933, 0]
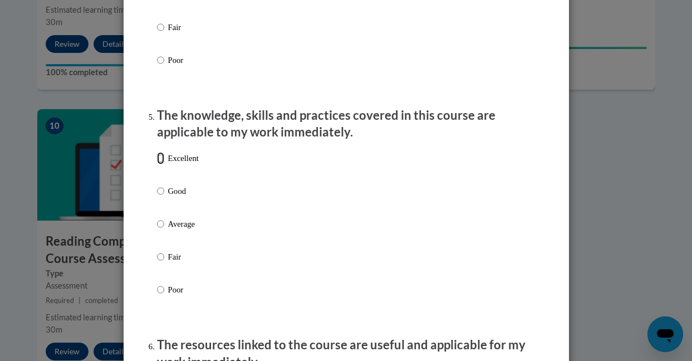
click at [157, 164] on input "Excellent" at bounding box center [160, 158] width 7 height 12
radio input "true"
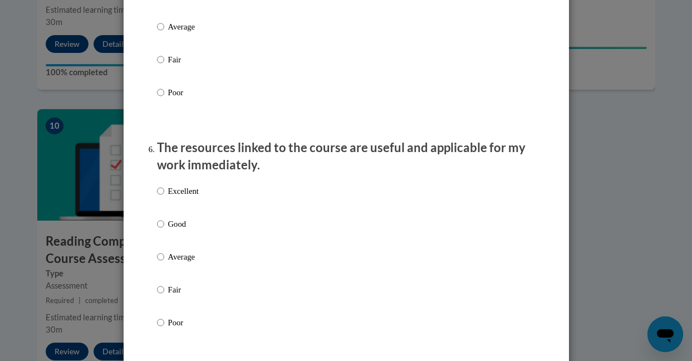
scroll to position [1146, 0]
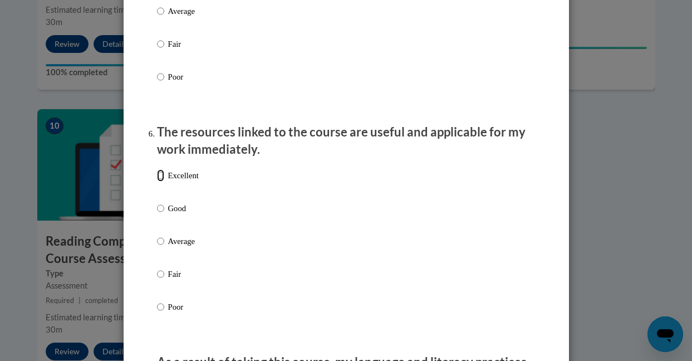
click at [157, 182] on input "Excellent" at bounding box center [160, 175] width 7 height 12
radio input "true"
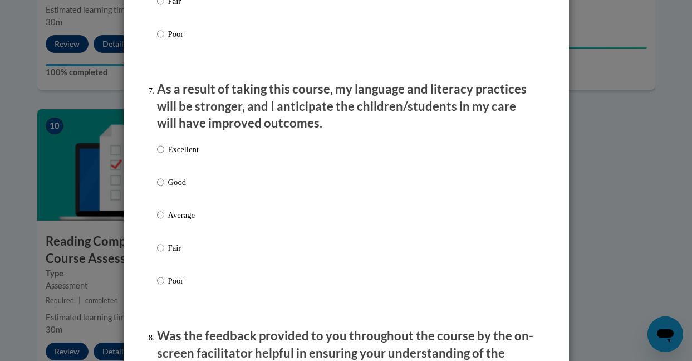
scroll to position [1429, 0]
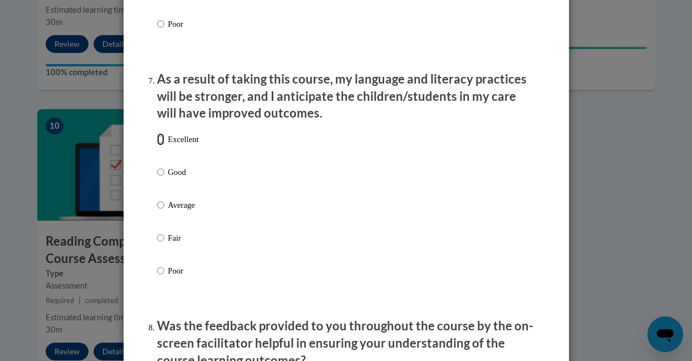
click at [158, 145] on input "Excellent" at bounding box center [160, 139] width 7 height 12
radio input "true"
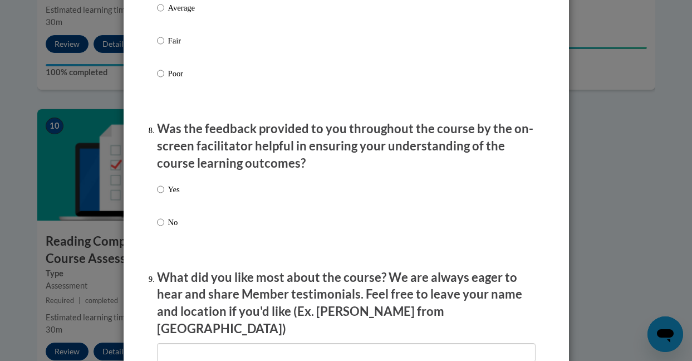
scroll to position [1635, 0]
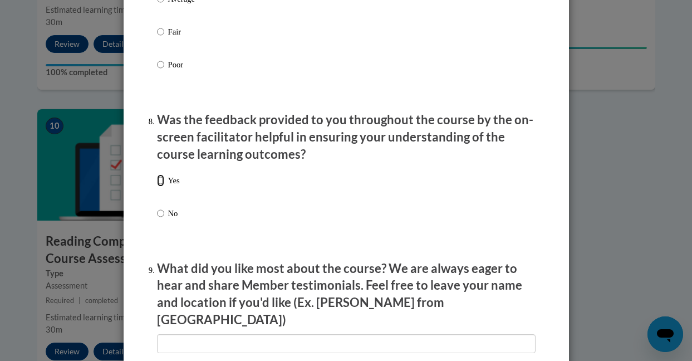
click at [157, 187] on input "Yes" at bounding box center [160, 180] width 7 height 12
radio input "true"
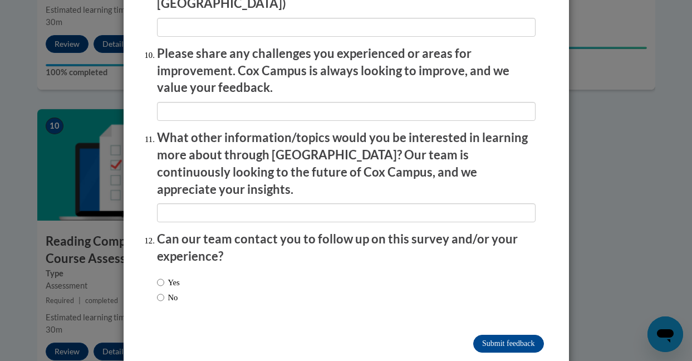
scroll to position [1956, 0]
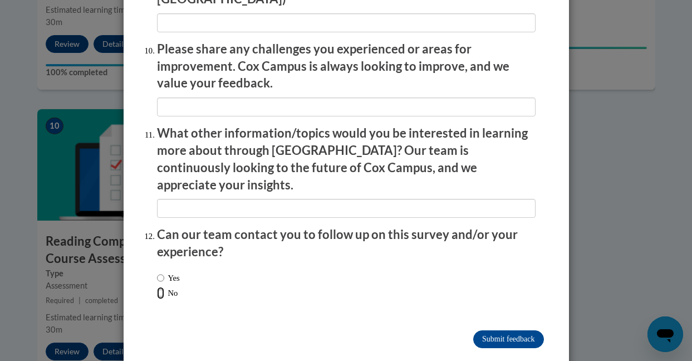
click at [157, 287] on input "No" at bounding box center [160, 293] width 7 height 12
radio input "true"
click at [508, 330] on input "Submit feedback" at bounding box center [508, 339] width 70 height 18
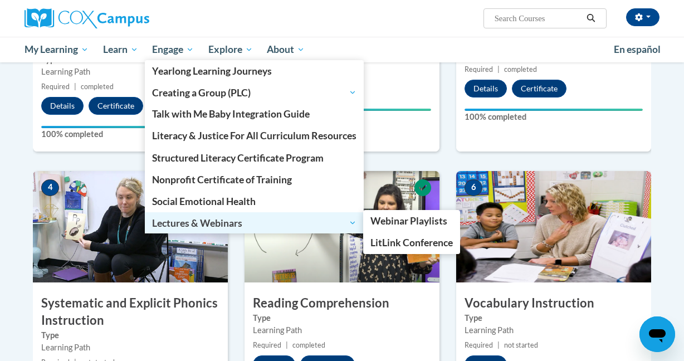
scroll to position [589, 0]
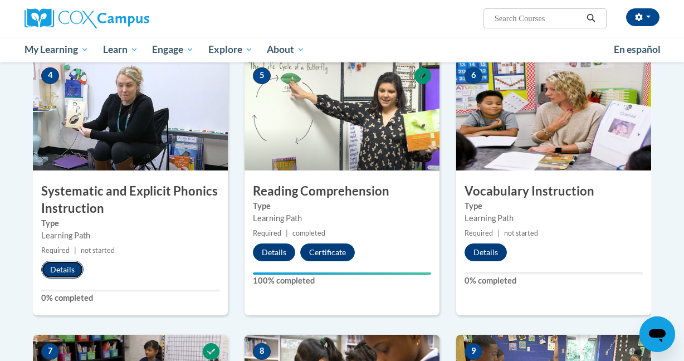
click at [60, 272] on button "Details" at bounding box center [62, 270] width 42 height 18
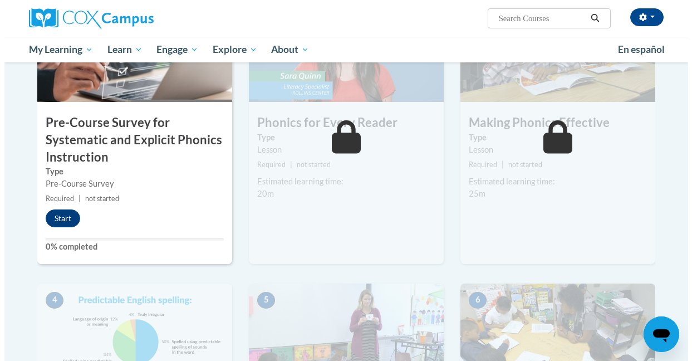
scroll to position [319, 0]
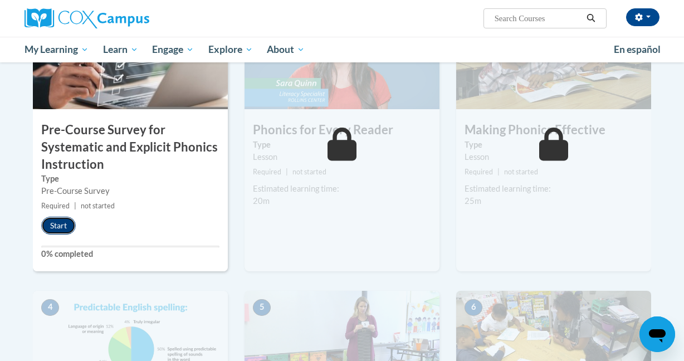
click at [68, 224] on button "Start" at bounding box center [58, 226] width 35 height 18
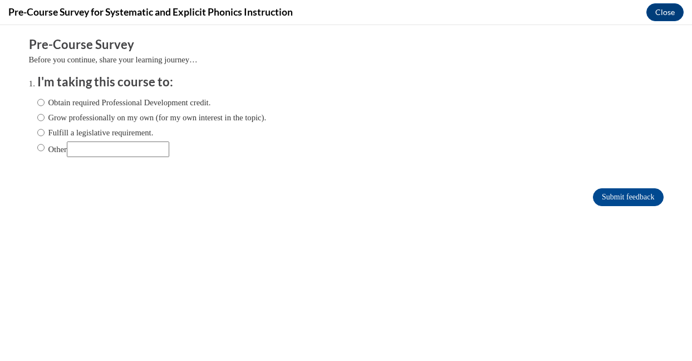
scroll to position [0, 0]
click at [37, 148] on input "Other" at bounding box center [40, 147] width 7 height 12
radio input "true"
click at [94, 146] on input "Other" at bounding box center [118, 149] width 102 height 16
type input "CLSD Grant"
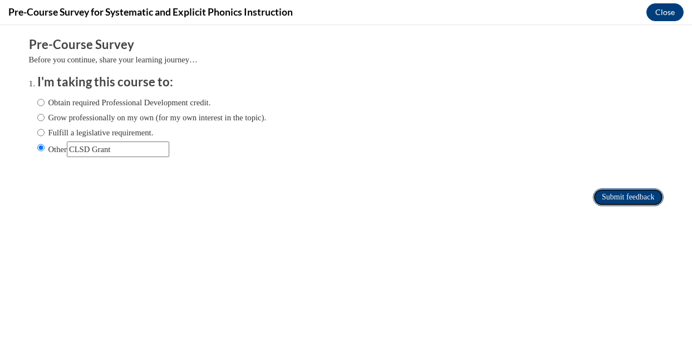
click at [600, 195] on input "Submit feedback" at bounding box center [628, 197] width 70 height 18
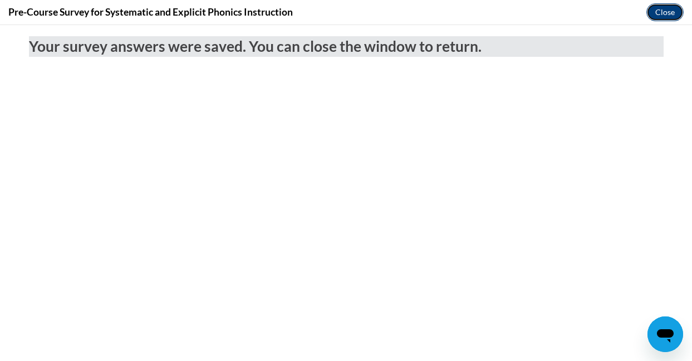
click at [665, 16] on button "Close" at bounding box center [665, 12] width 37 height 18
